Goal: Information Seeking & Learning: Learn about a topic

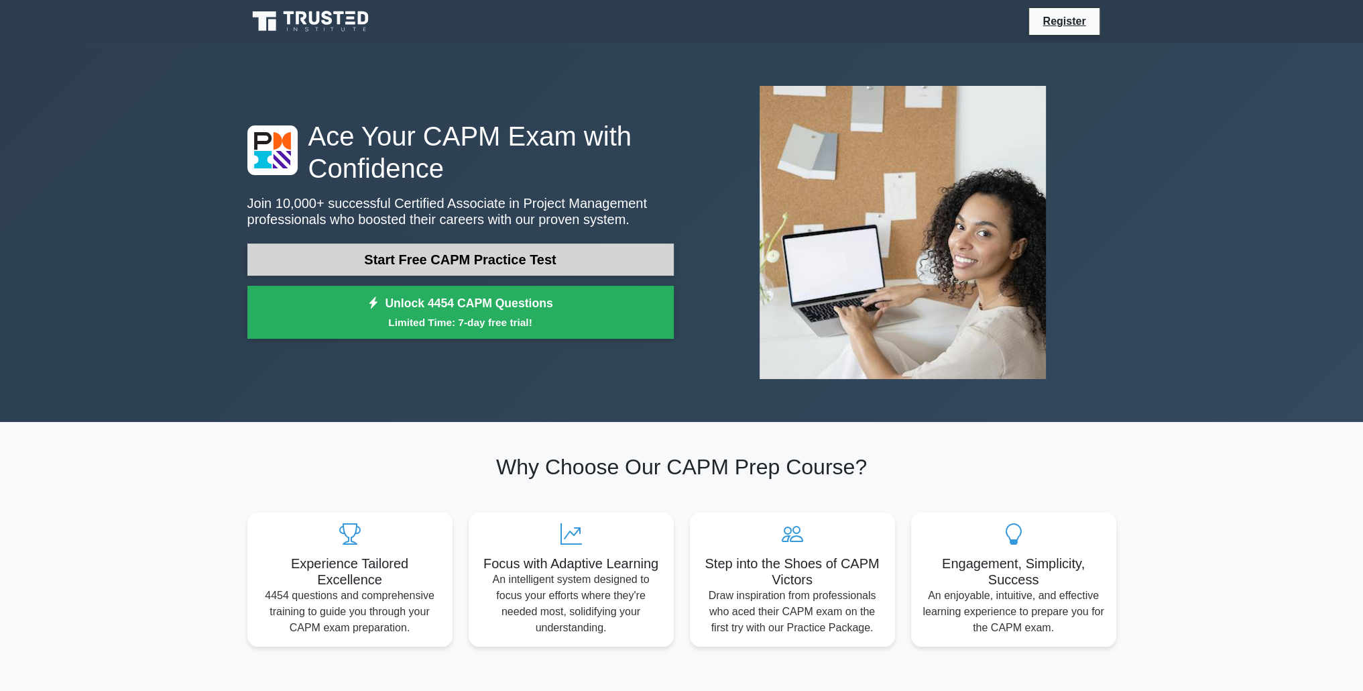
click at [361, 258] on link "Start Free CAPM Practice Test" at bounding box center [460, 259] width 426 height 32
click at [383, 254] on link "Start Free CAPM Practice Test" at bounding box center [460, 259] width 426 height 32
click at [475, 268] on link "Start Free CAPM Practice Test" at bounding box center [460, 259] width 426 height 32
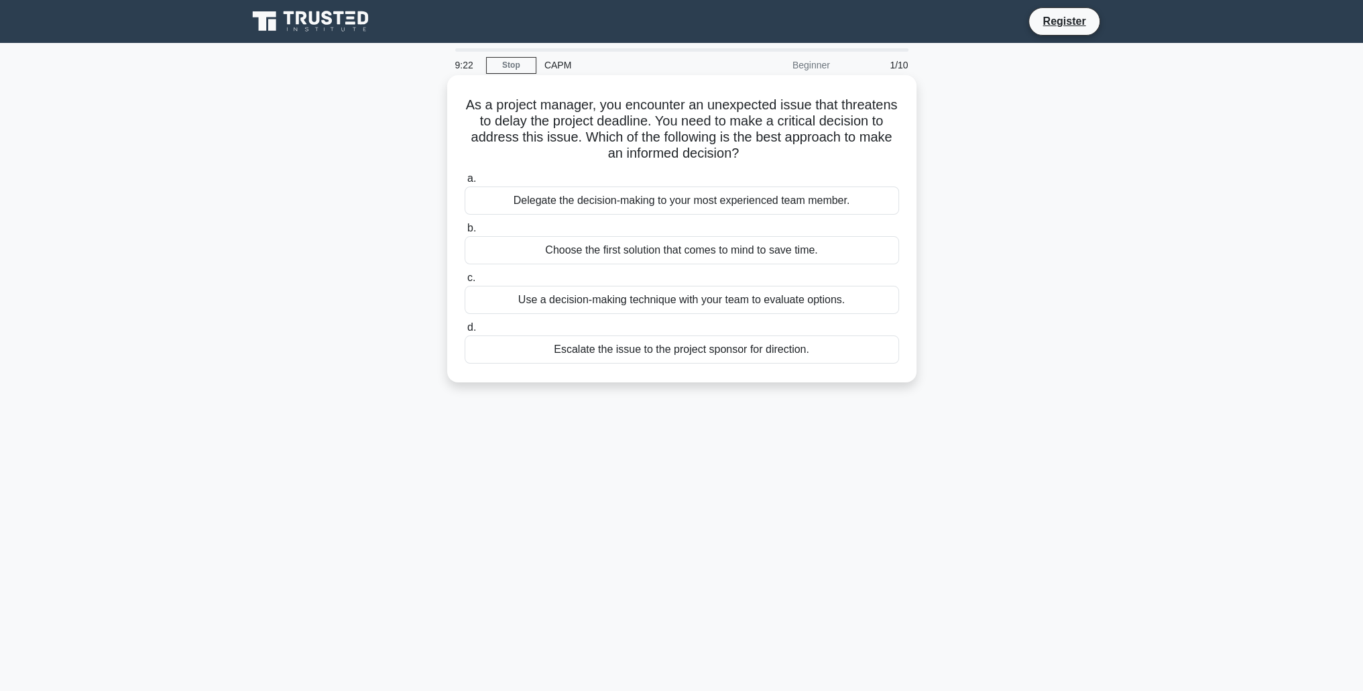
click at [620, 305] on div "Use a decision-making technique with your team to evaluate options." at bounding box center [682, 300] width 435 height 28
click at [465, 282] on input "c. Use a decision-making technique with your team to evaluate options." at bounding box center [465, 278] width 0 height 9
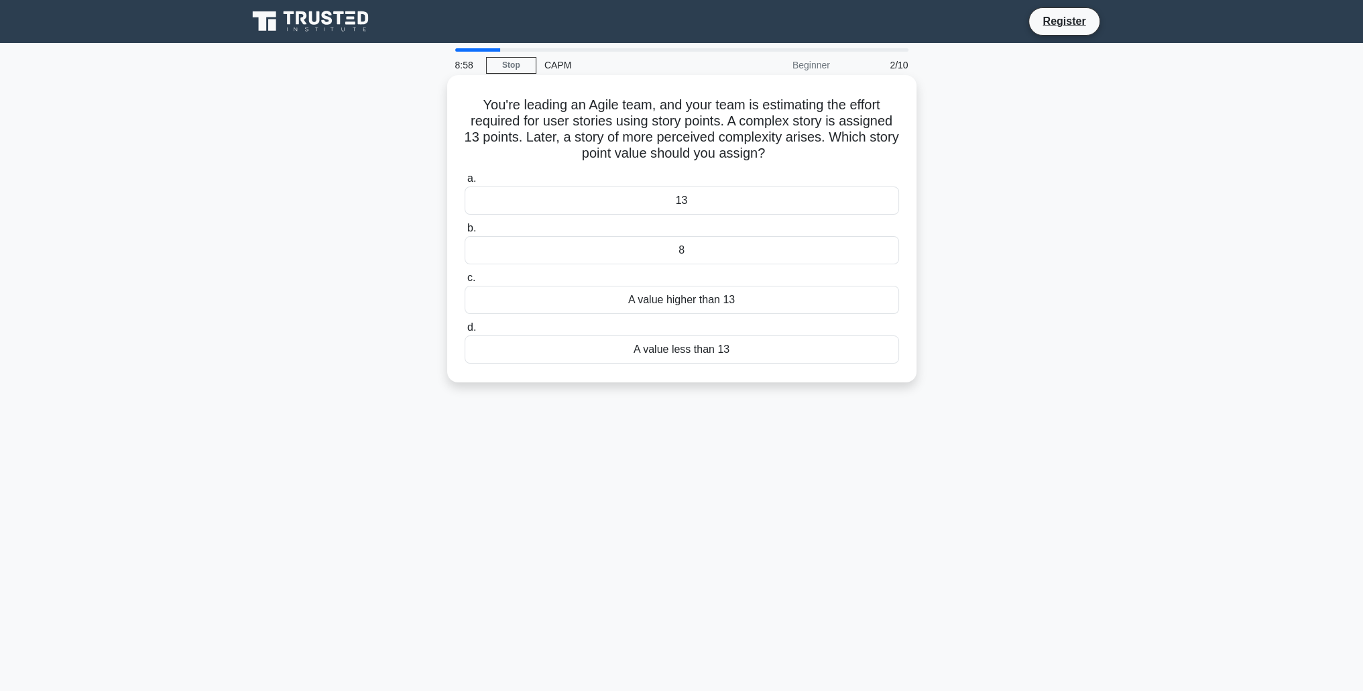
click at [701, 306] on div "A value higher than 13" at bounding box center [682, 300] width 435 height 28
click at [465, 282] on input "c. A value higher than 13" at bounding box center [465, 278] width 0 height 9
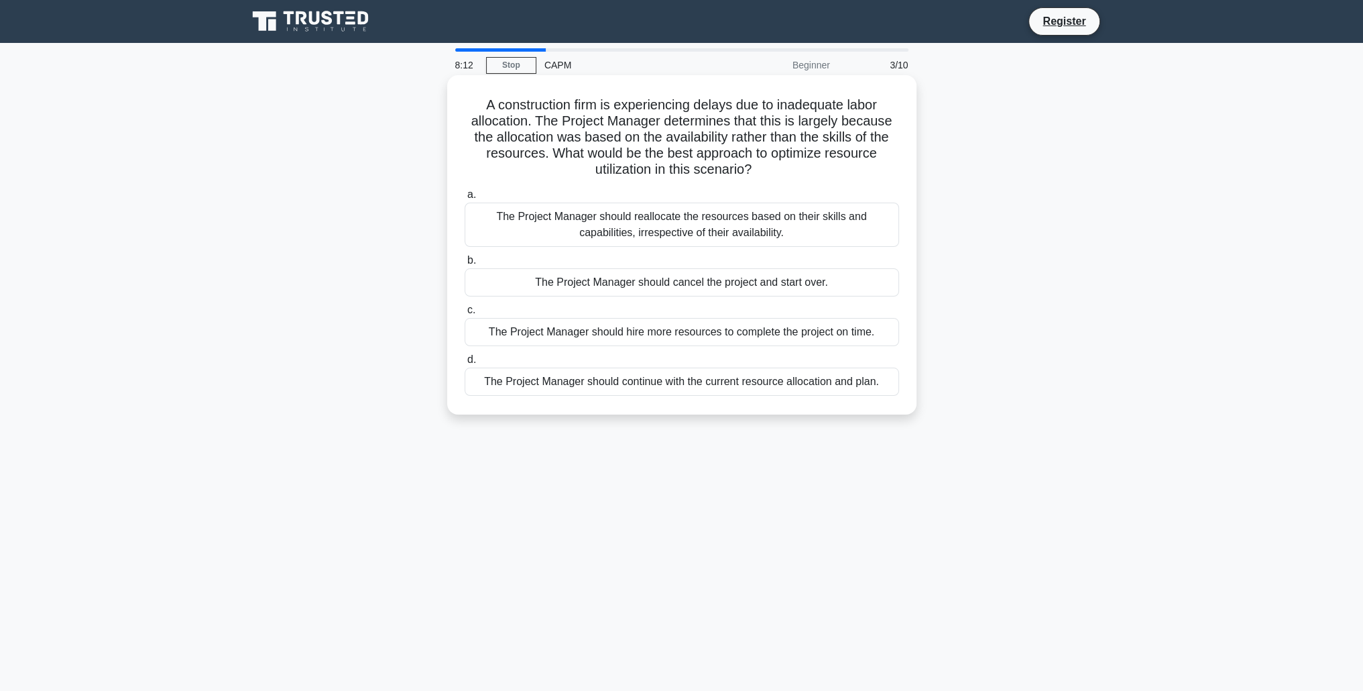
click at [650, 236] on div "The Project Manager should reallocate the resources based on their skills and c…" at bounding box center [682, 225] width 435 height 44
click at [465, 199] on input "a. The Project Manager should reallocate the resources based on their skills an…" at bounding box center [465, 194] width 0 height 9
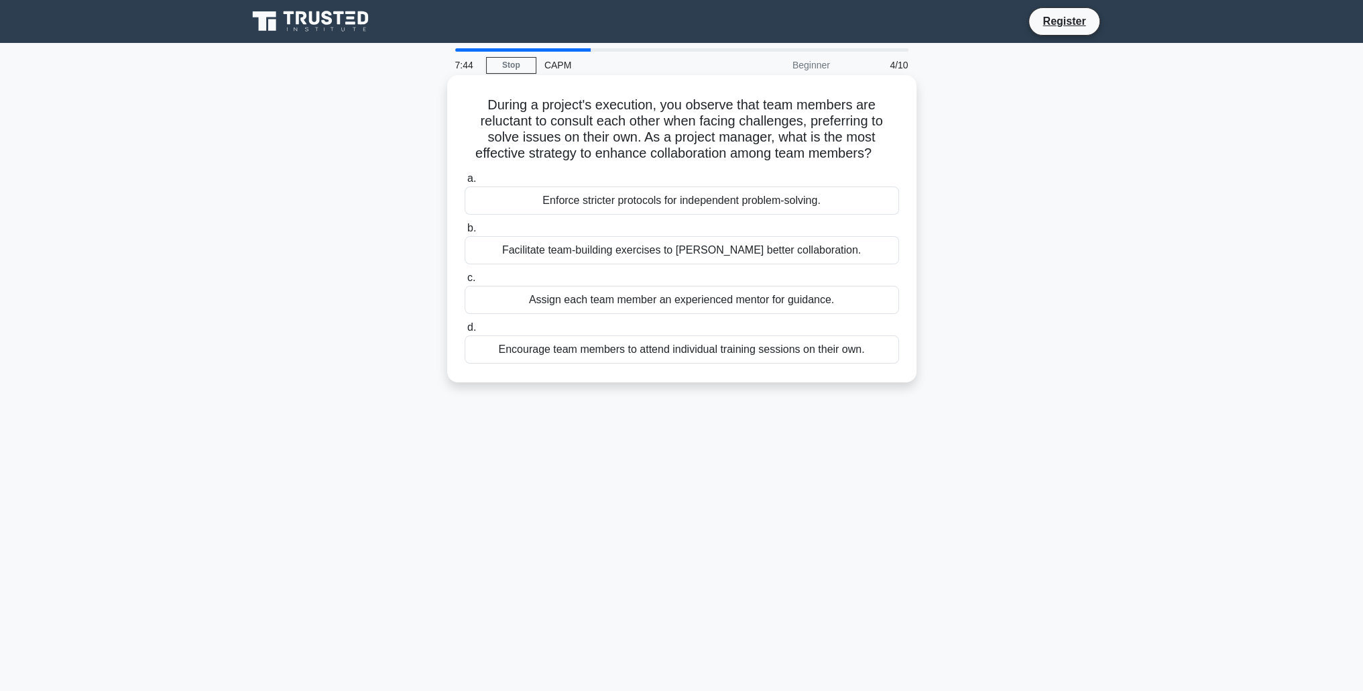
click at [607, 249] on div "Facilitate team-building exercises to foster better collaboration." at bounding box center [682, 250] width 435 height 28
click at [465, 233] on input "b. Facilitate team-building exercises to foster better collaboration." at bounding box center [465, 228] width 0 height 9
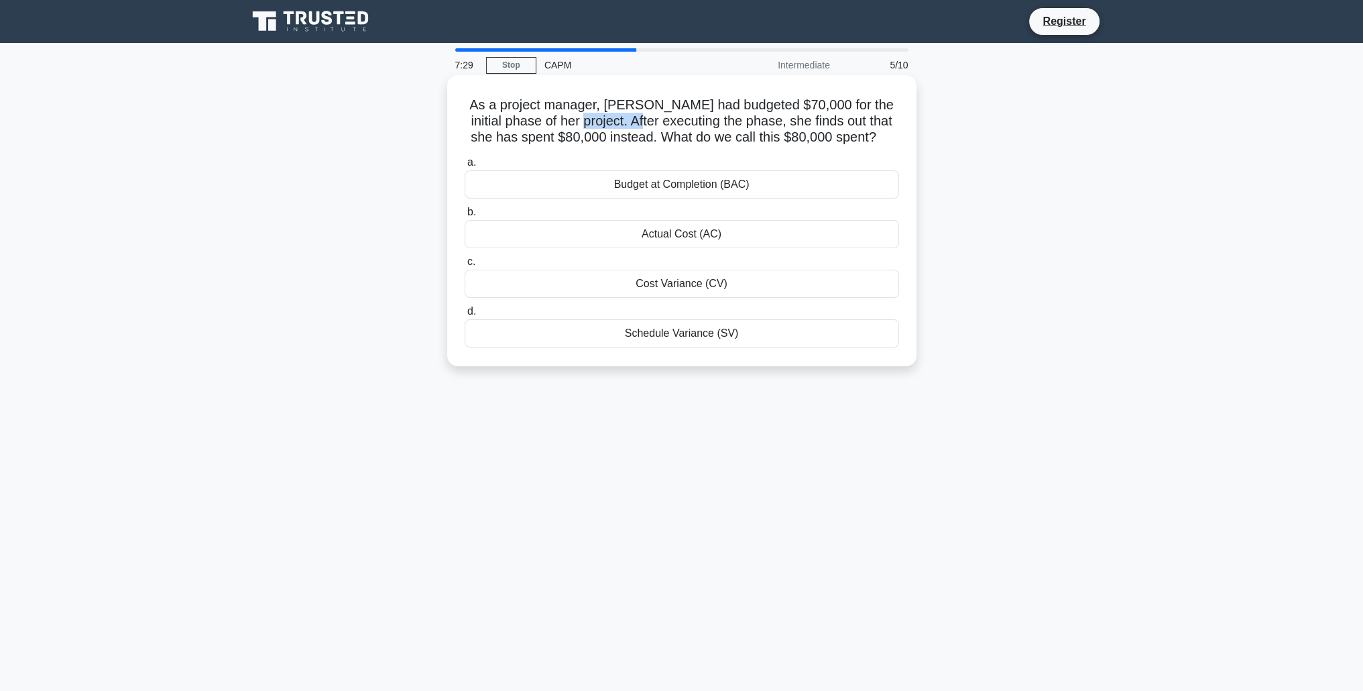
drag, startPoint x: 542, startPoint y: 121, endPoint x: 606, endPoint y: 125, distance: 63.8
click at [606, 125] on h5 "As a project manager, Lisa had budgeted $70,000 for the initial phase of her pr…" at bounding box center [681, 122] width 437 height 50
click at [754, 237] on div "Actual Cost (AC)" at bounding box center [682, 234] width 435 height 28
click at [465, 217] on input "b. Actual Cost (AC)" at bounding box center [465, 212] width 0 height 9
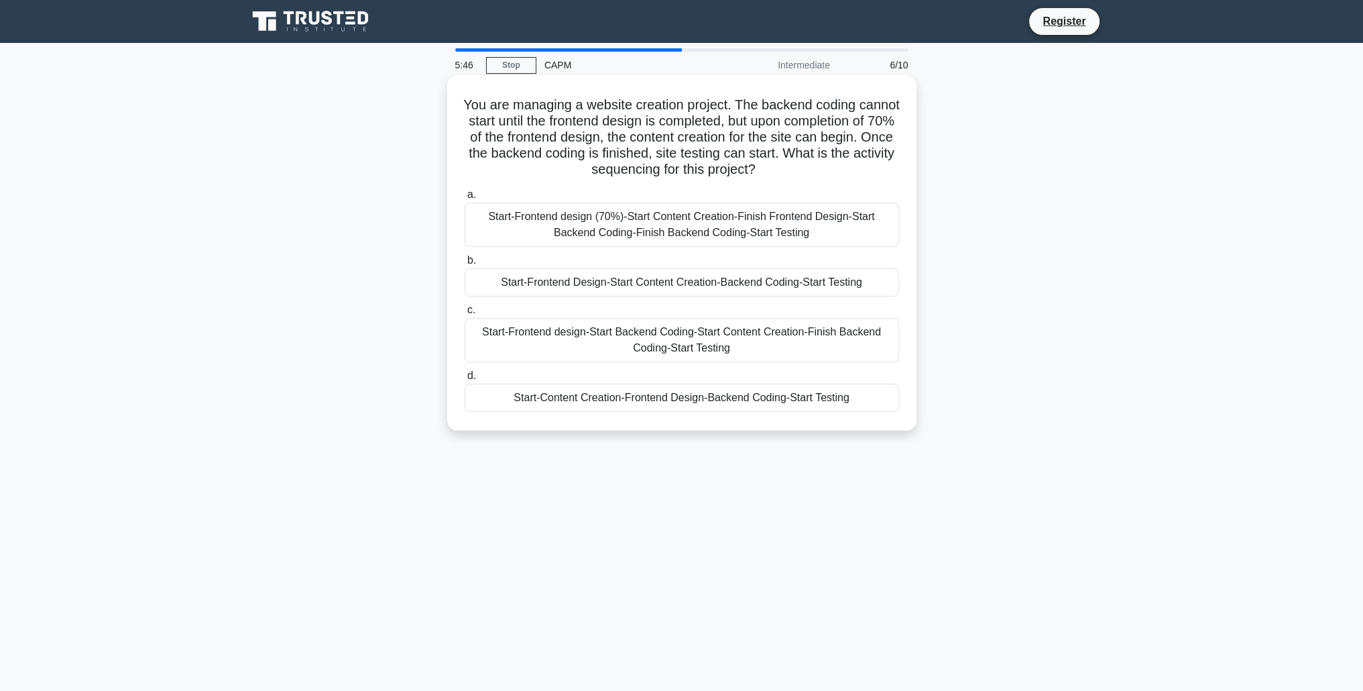
click at [681, 229] on div "Start-Frontend design (70%)-Start Content Creation-Finish Frontend Design-Start…" at bounding box center [682, 225] width 435 height 44
click at [465, 199] on input "a. Start-Frontend design (70%)-Start Content Creation-Finish Frontend Design-St…" at bounding box center [465, 194] width 0 height 9
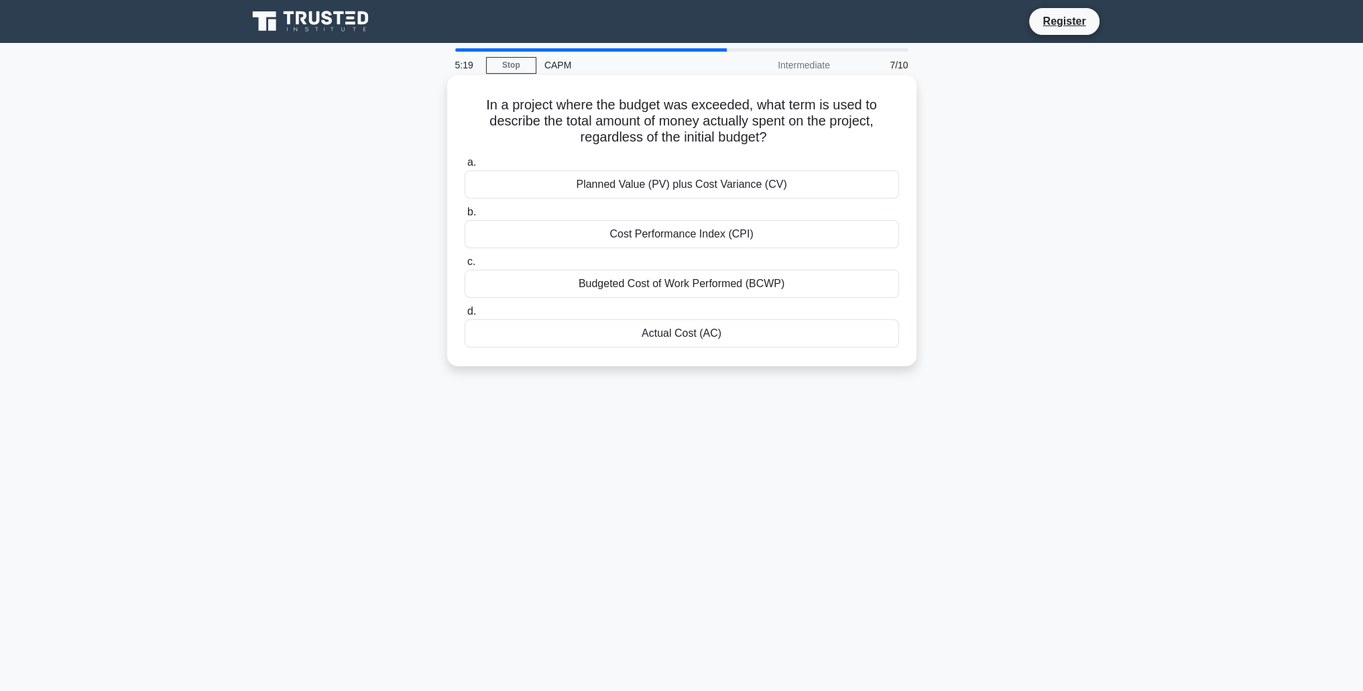
click at [679, 338] on div "Actual Cost (AC)" at bounding box center [682, 333] width 435 height 28
click at [465, 316] on input "d. Actual Cost (AC)" at bounding box center [465, 311] width 0 height 9
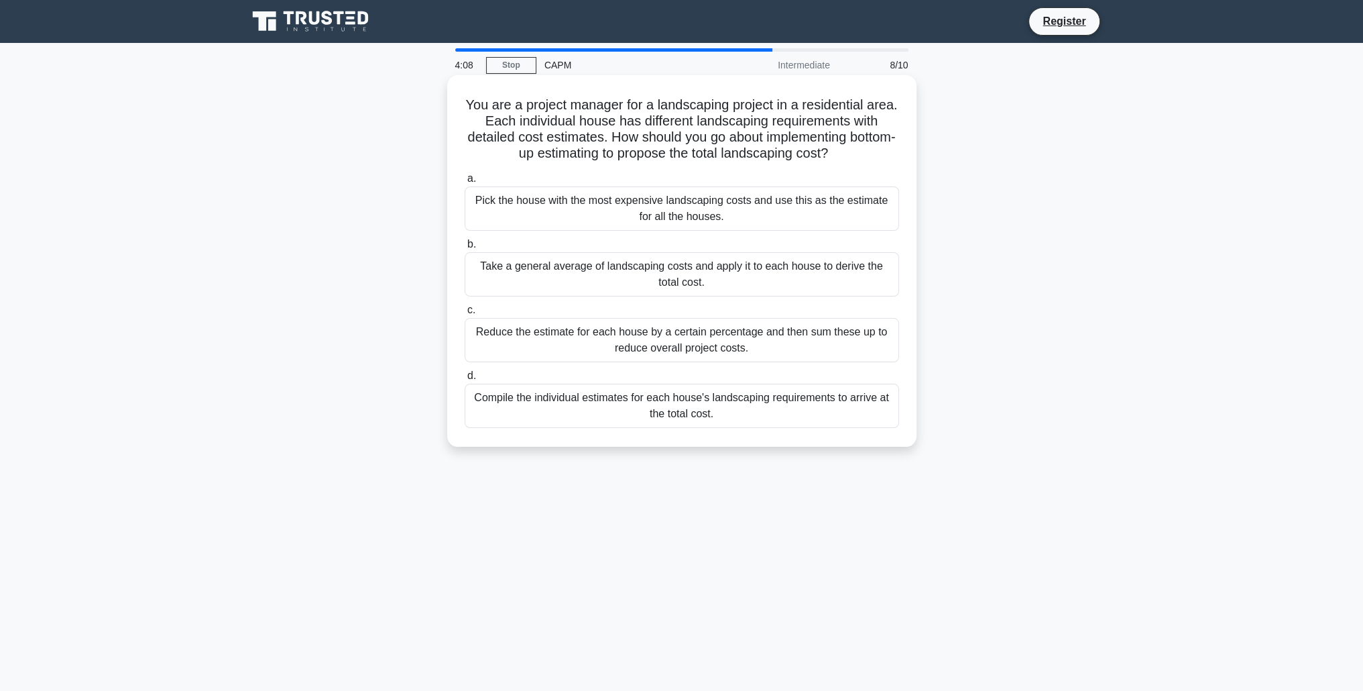
click at [585, 342] on div "Reduce the estimate for each house by a certain percentage and then sum these u…" at bounding box center [682, 340] width 435 height 44
click at [465, 315] on input "c. Reduce the estimate for each house by a certain percentage and then sum thes…" at bounding box center [465, 310] width 0 height 9
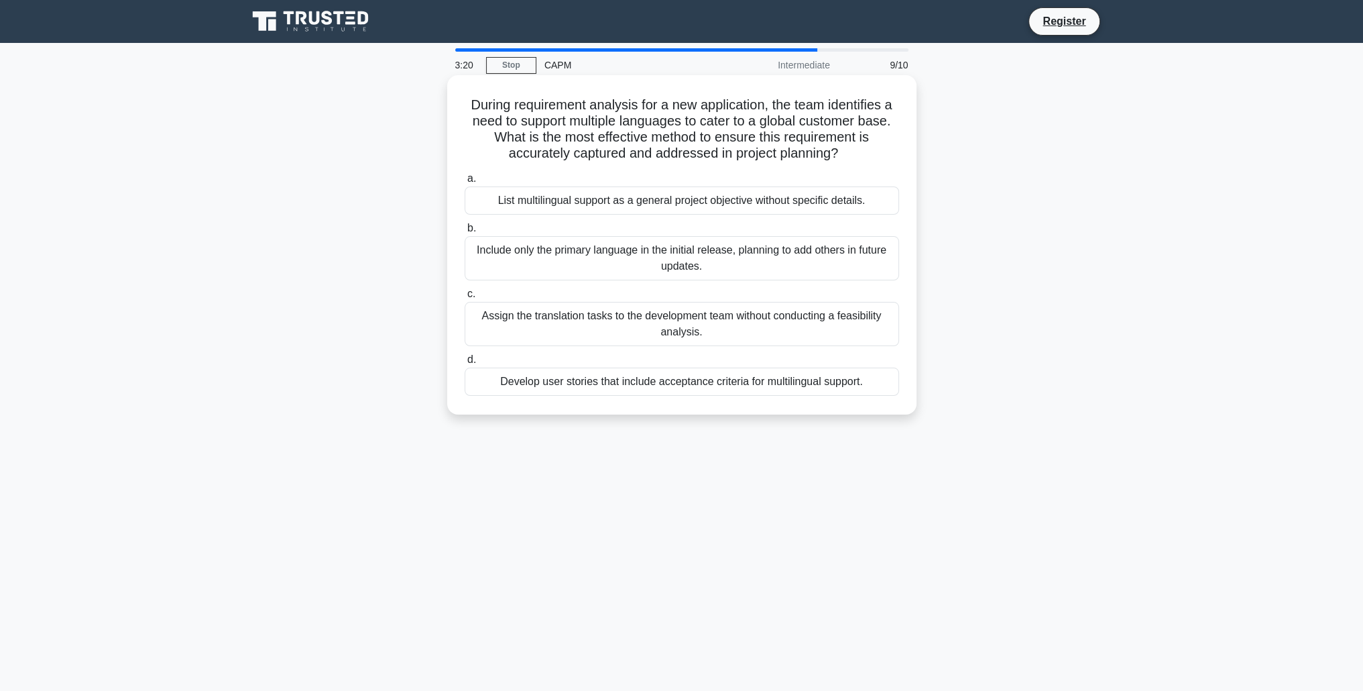
click at [636, 386] on div "Develop user stories that include acceptance criteria for multilingual support." at bounding box center [682, 381] width 435 height 28
click at [465, 364] on input "d. Develop user stories that include acceptance criteria for multilingual suppo…" at bounding box center [465, 359] width 0 height 9
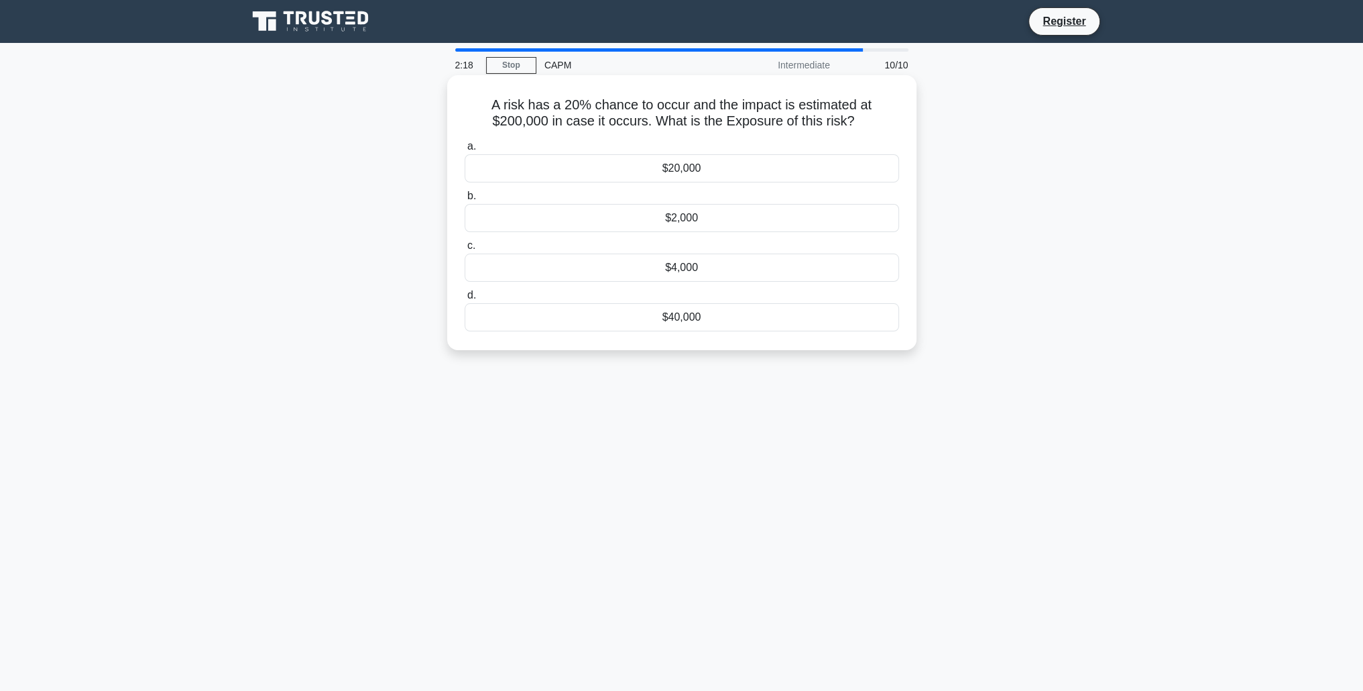
click at [685, 317] on div "$40,000" at bounding box center [682, 317] width 435 height 28
click at [465, 300] on input "d. $40,000" at bounding box center [465, 295] width 0 height 9
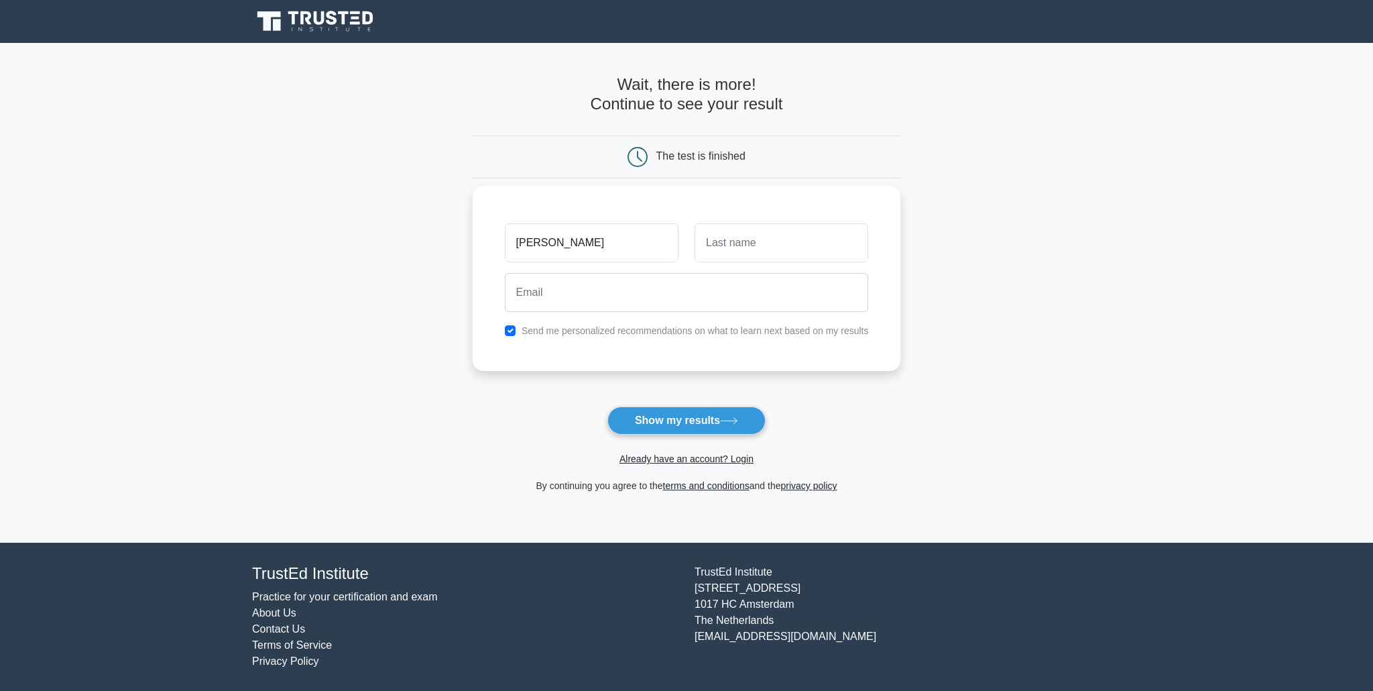
type input "[PERSON_NAME]"
type input "thomas"
click at [510, 329] on input "checkbox" at bounding box center [510, 330] width 11 height 11
checkbox input "false"
click at [663, 423] on button "Show my results" at bounding box center [687, 420] width 158 height 28
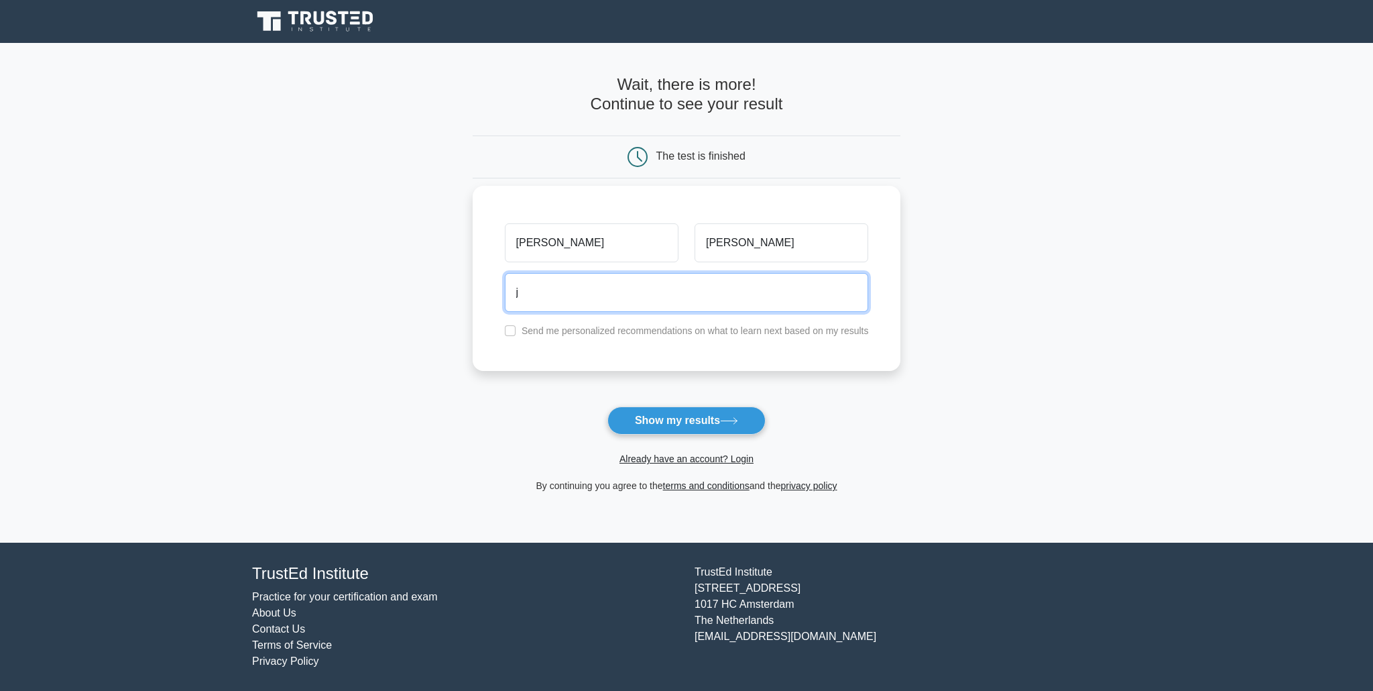
type input "jtom6877@gmail.com"
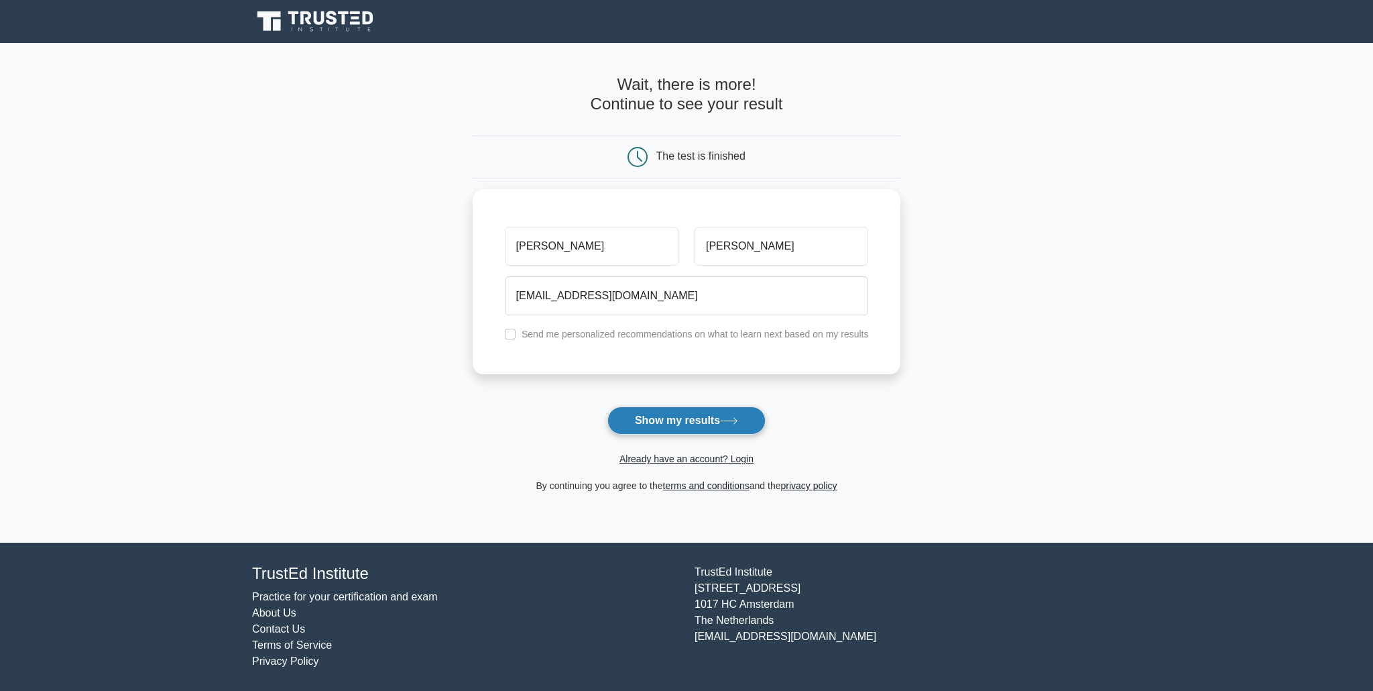
click at [647, 423] on button "Show my results" at bounding box center [687, 420] width 158 height 28
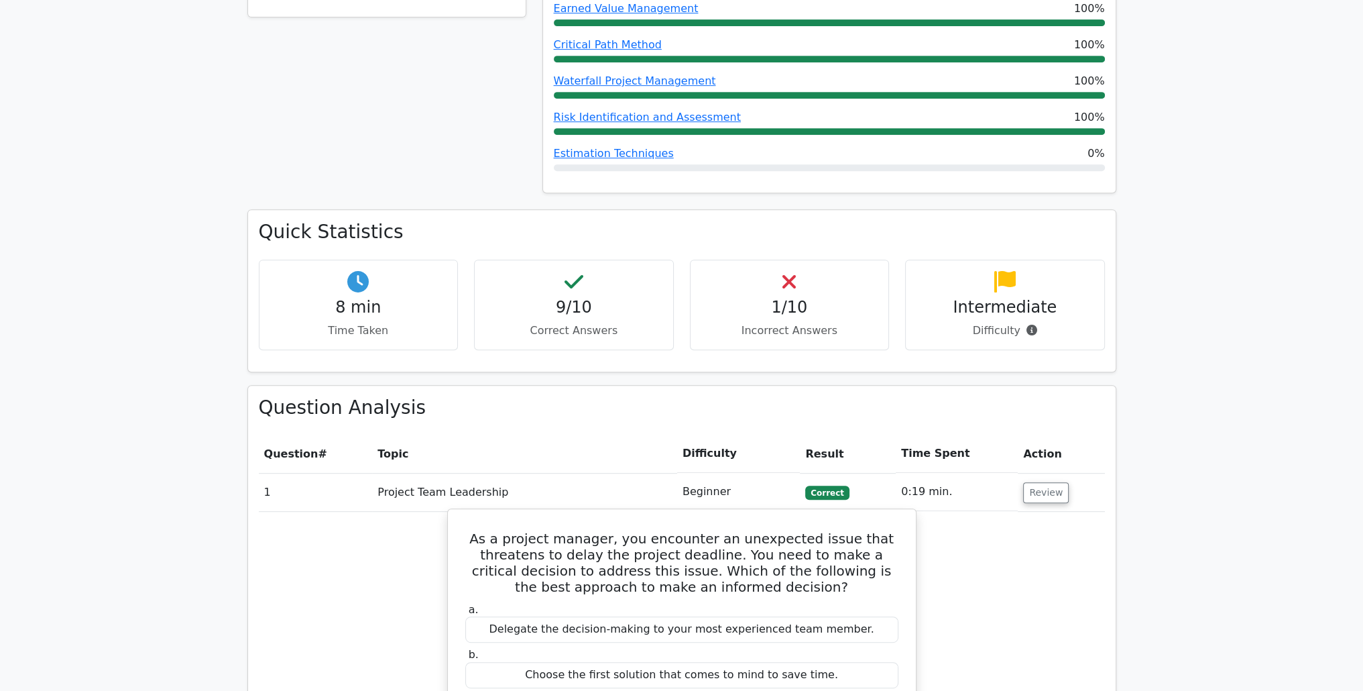
scroll to position [805, 0]
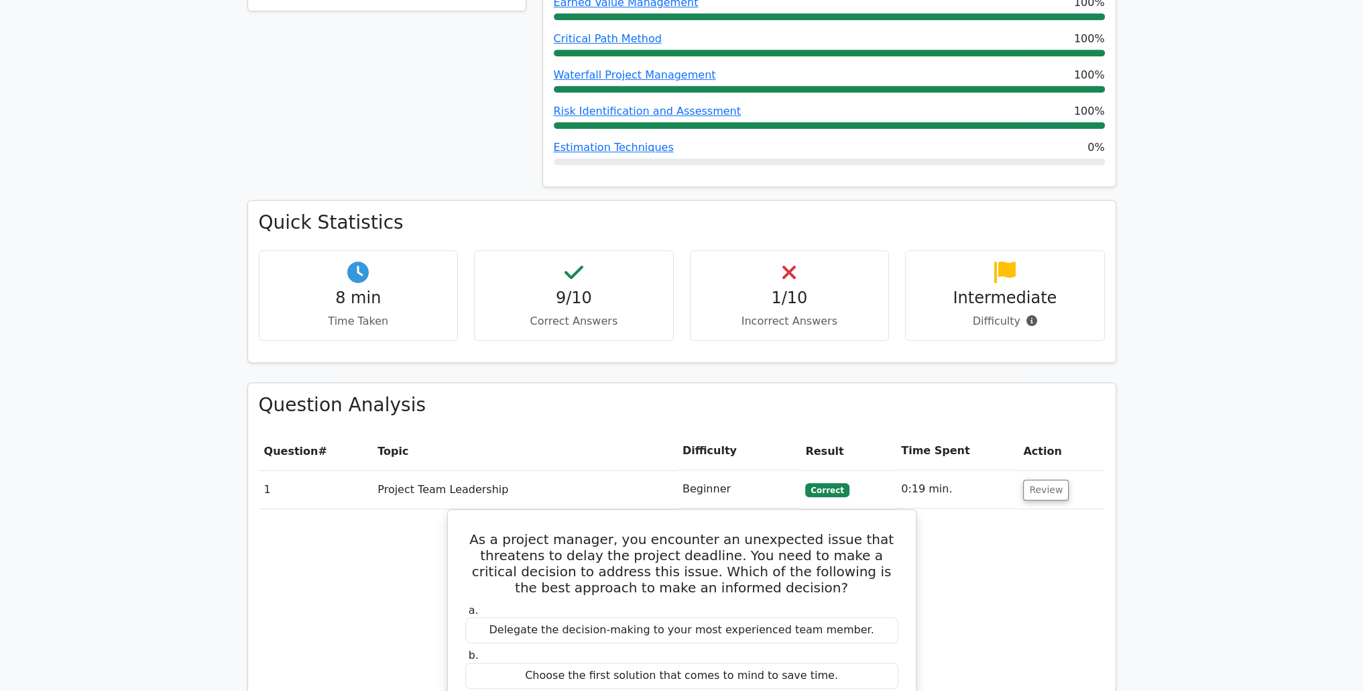
click at [783, 313] on p "Incorrect Answers" at bounding box center [789, 321] width 177 height 16
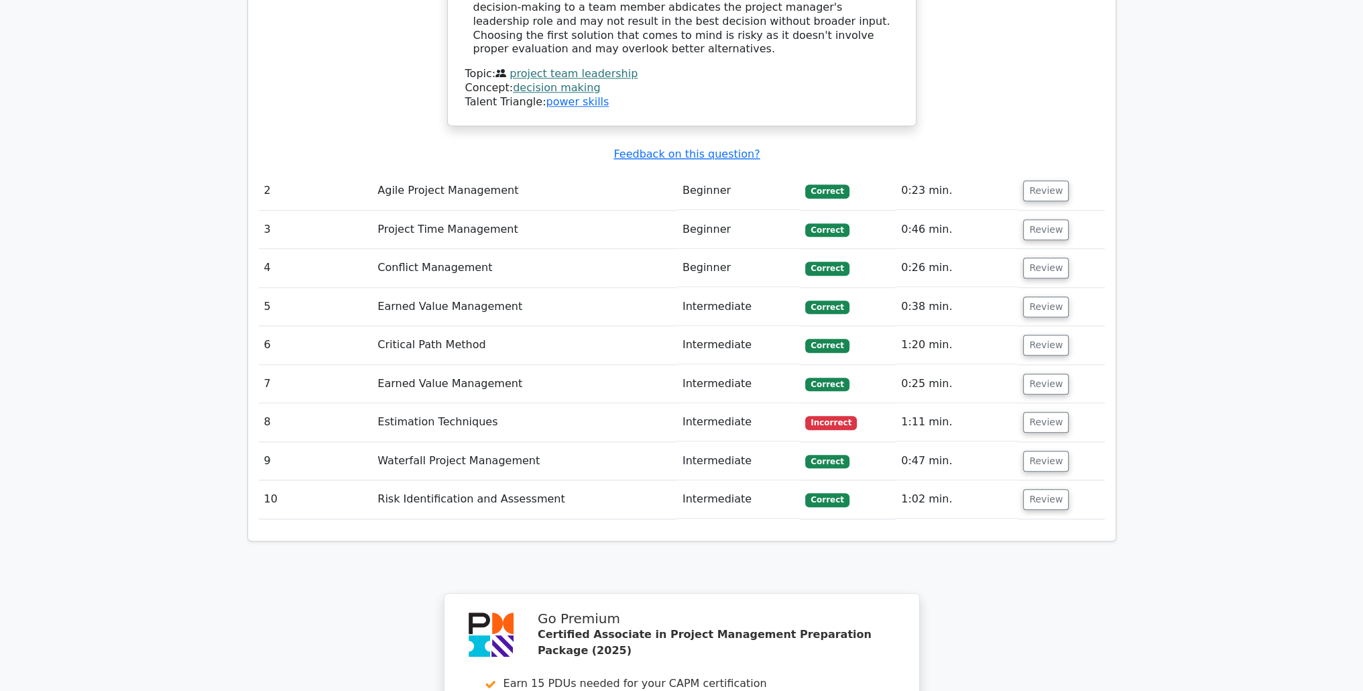
scroll to position [1811, 0]
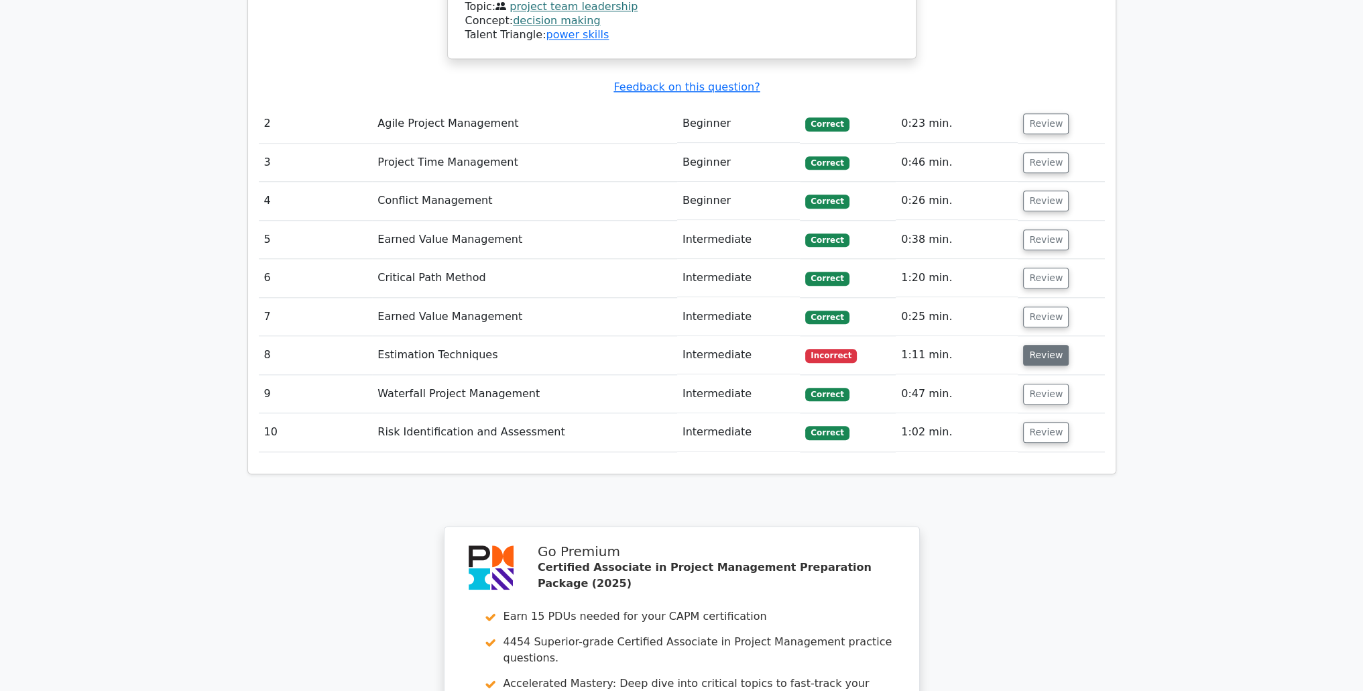
click at [1025, 345] on button "Review" at bounding box center [1046, 355] width 46 height 21
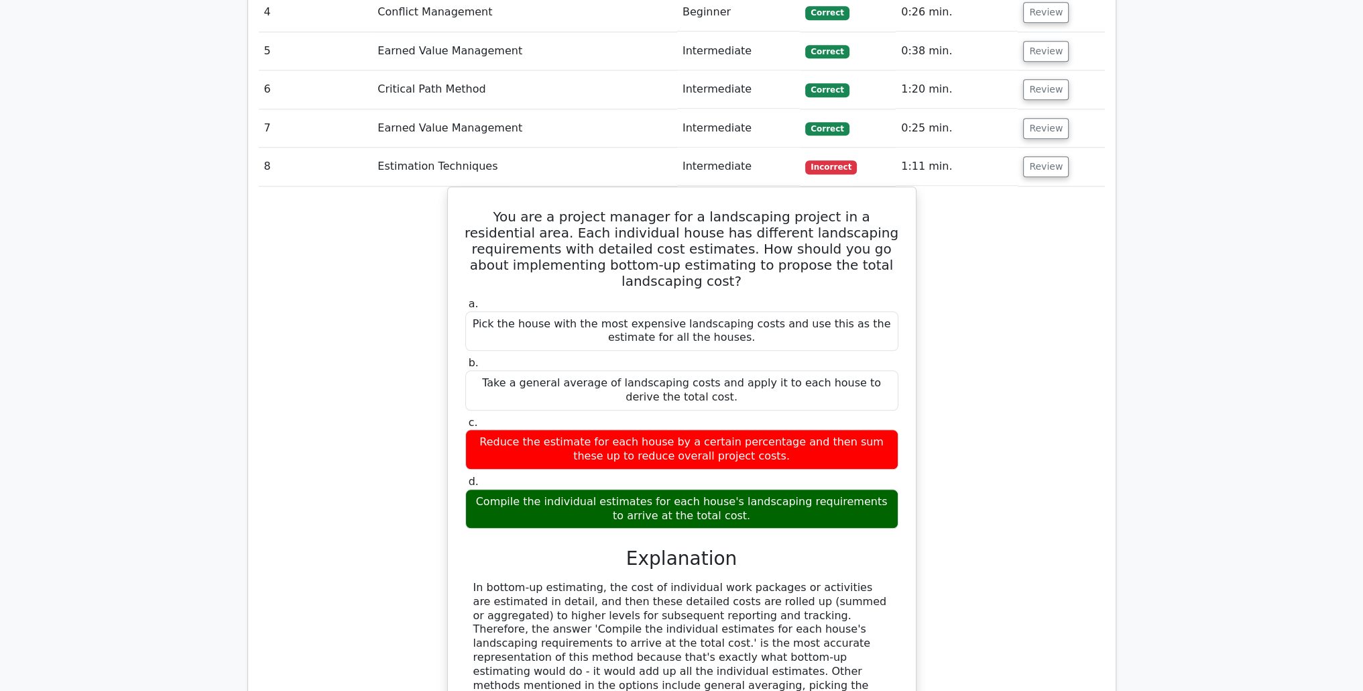
scroll to position [2079, 0]
